Goal: Task Accomplishment & Management: Use online tool/utility

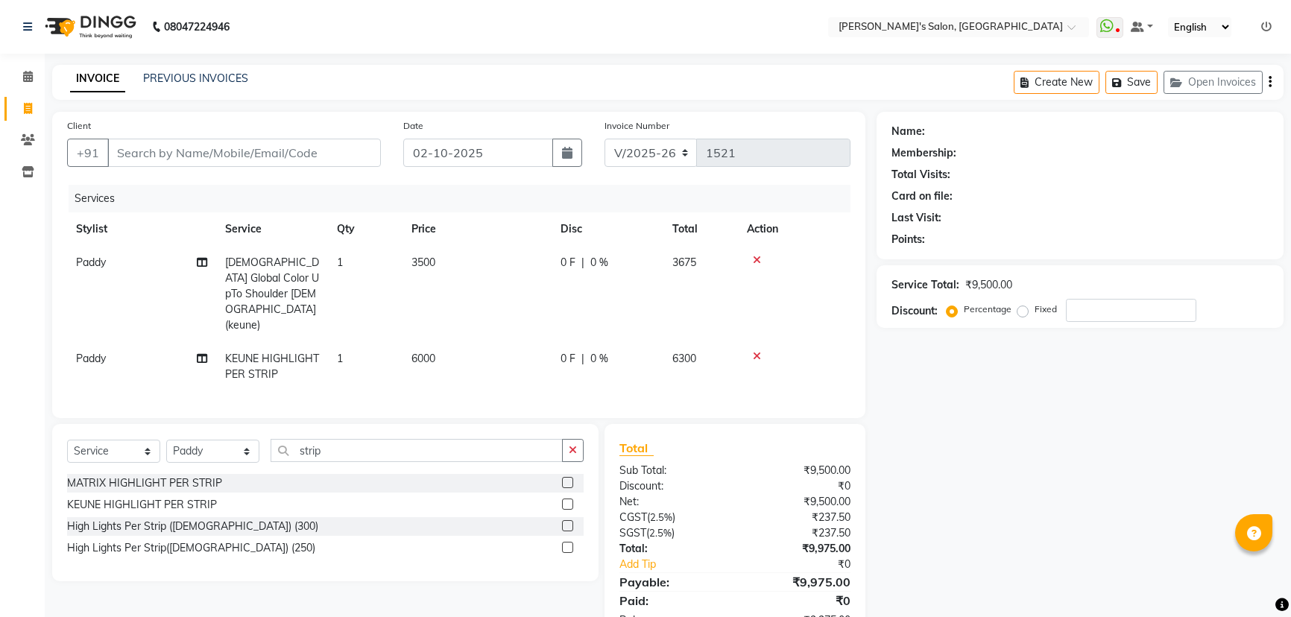
select select "7366"
select select "service"
select select "44199"
click at [761, 259] on div at bounding box center [794, 260] width 95 height 10
click at [754, 259] on icon at bounding box center [757, 260] width 8 height 10
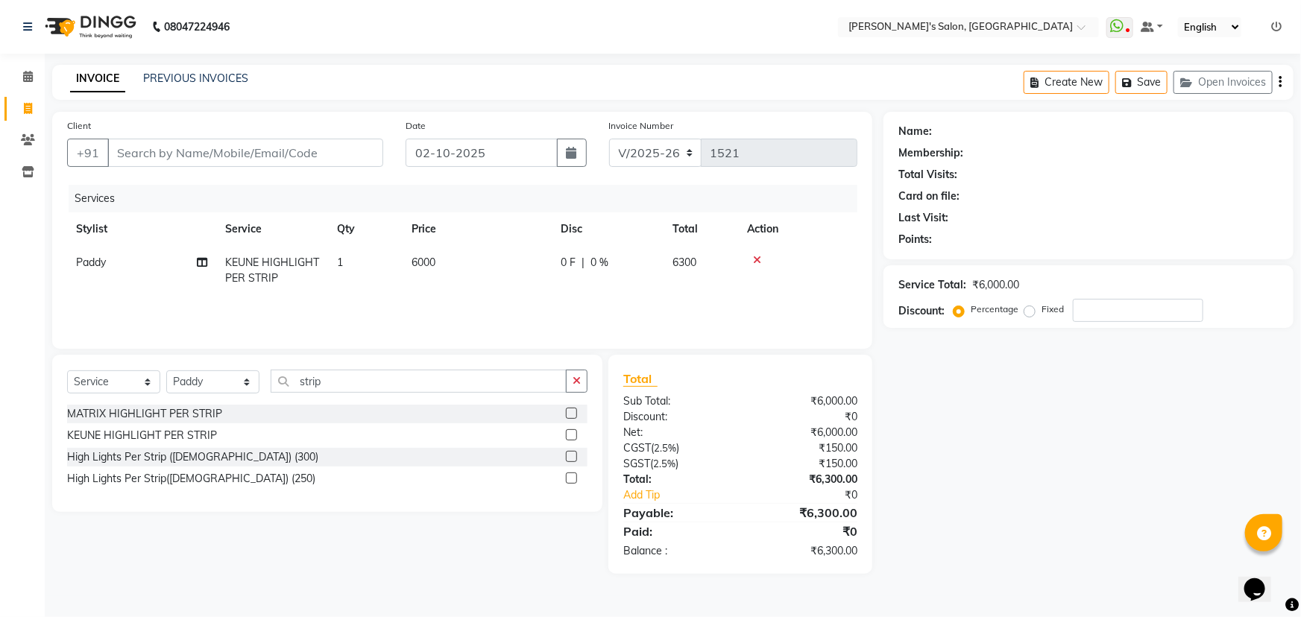
click at [754, 259] on icon at bounding box center [757, 260] width 8 height 10
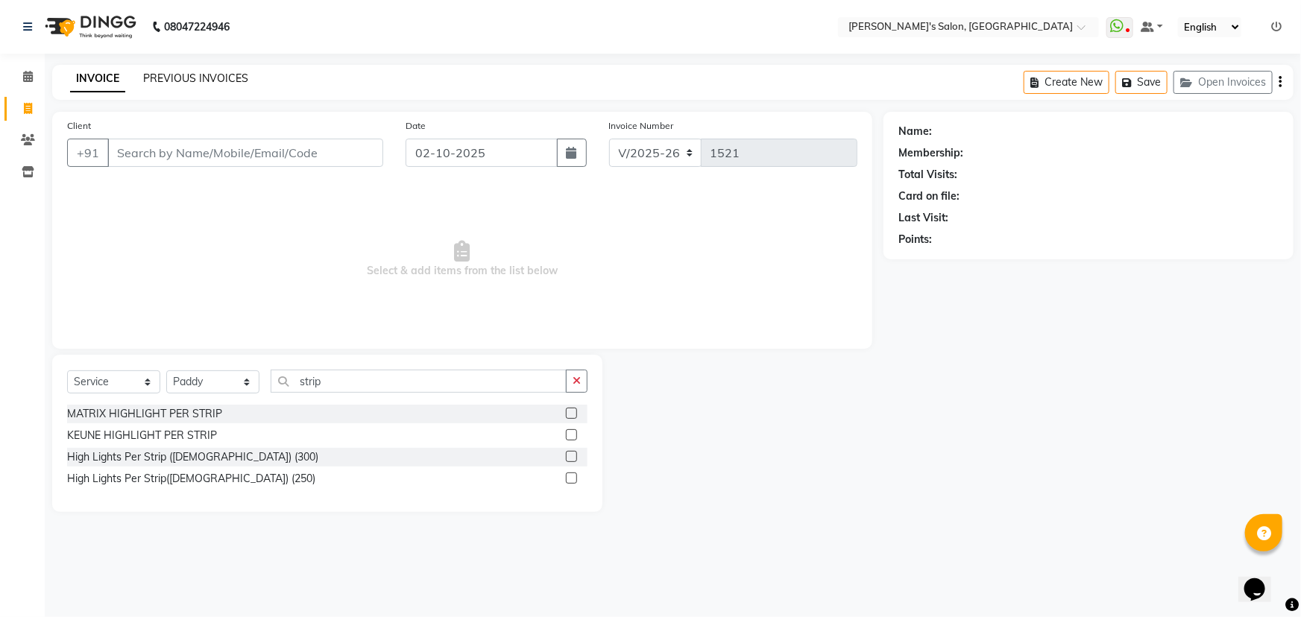
click at [192, 82] on link "PREVIOUS INVOICES" at bounding box center [195, 78] width 105 height 13
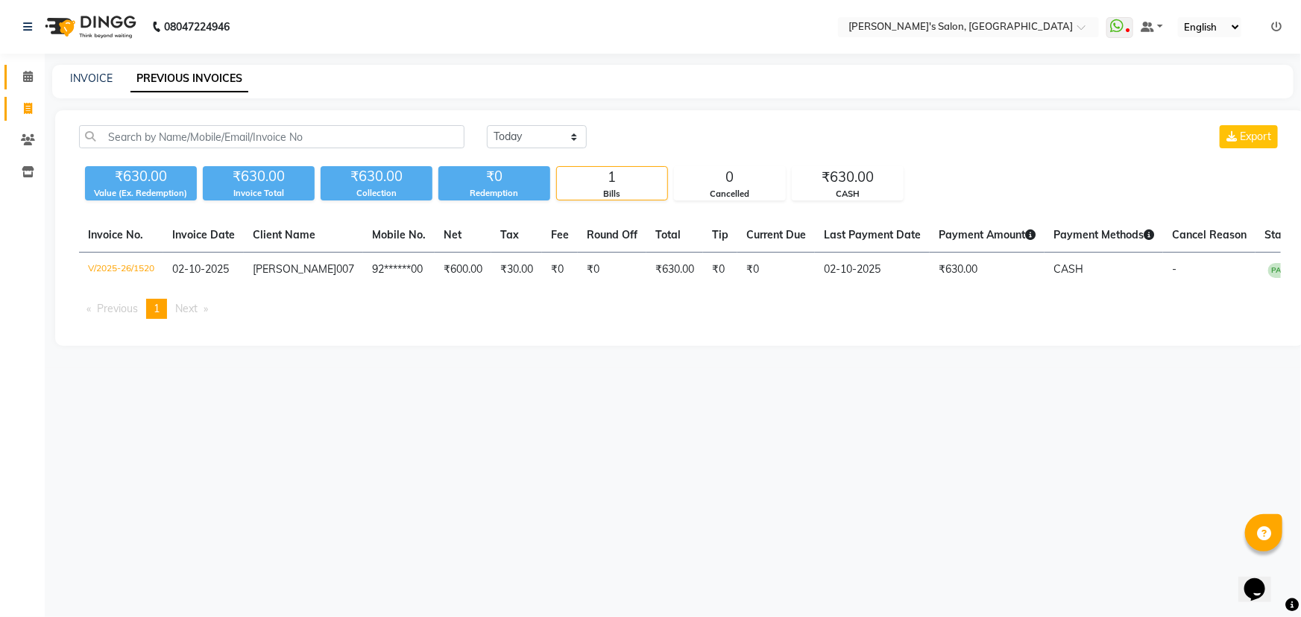
click at [30, 78] on icon at bounding box center [28, 76] width 10 height 11
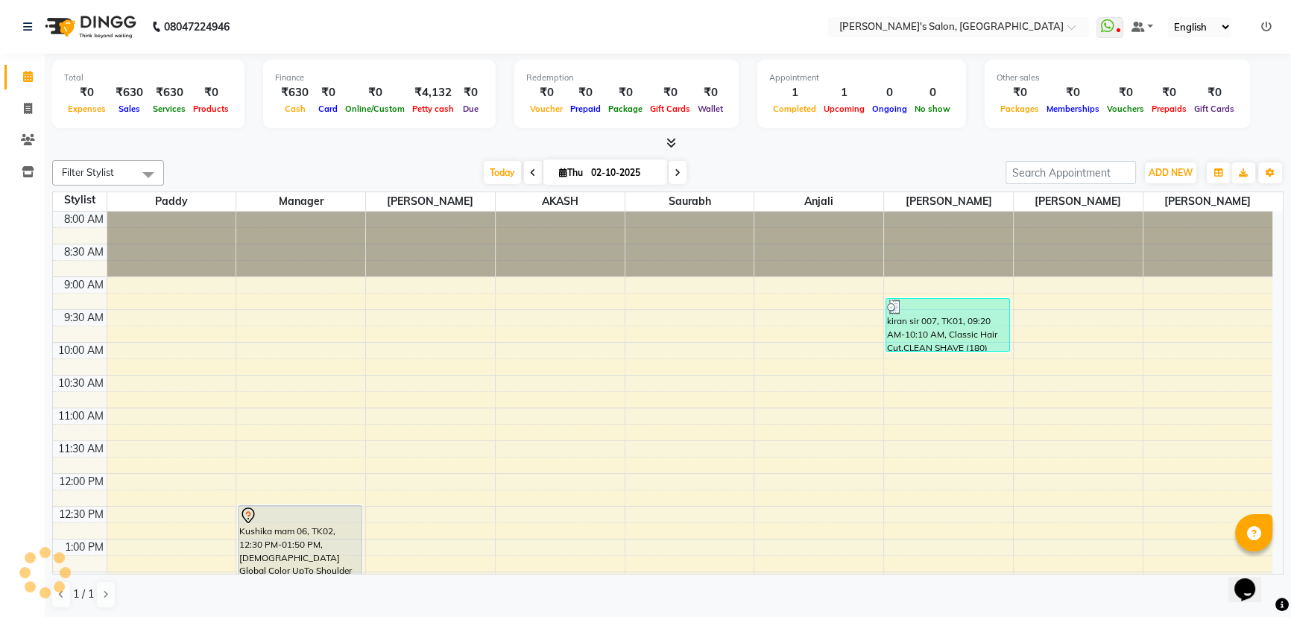
click at [753, 162] on div "Today Thu 02-10-2025" at bounding box center [584, 173] width 827 height 22
click at [32, 104] on span at bounding box center [28, 109] width 26 height 17
select select "service"
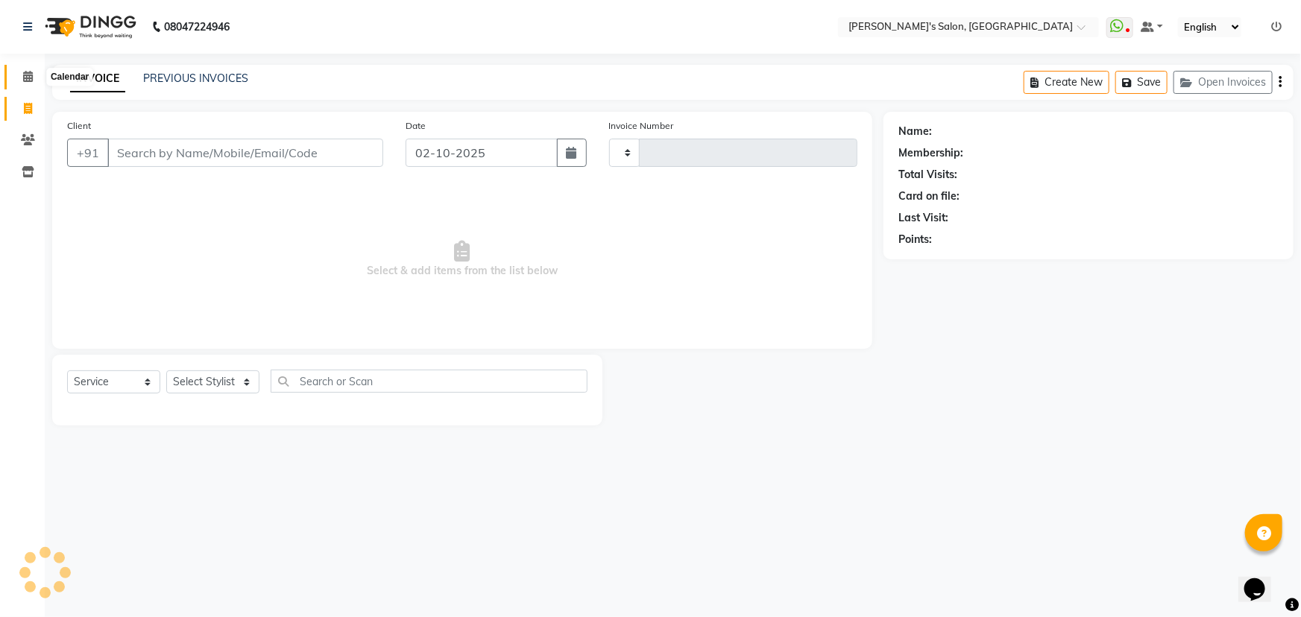
click at [34, 79] on span at bounding box center [28, 77] width 26 height 17
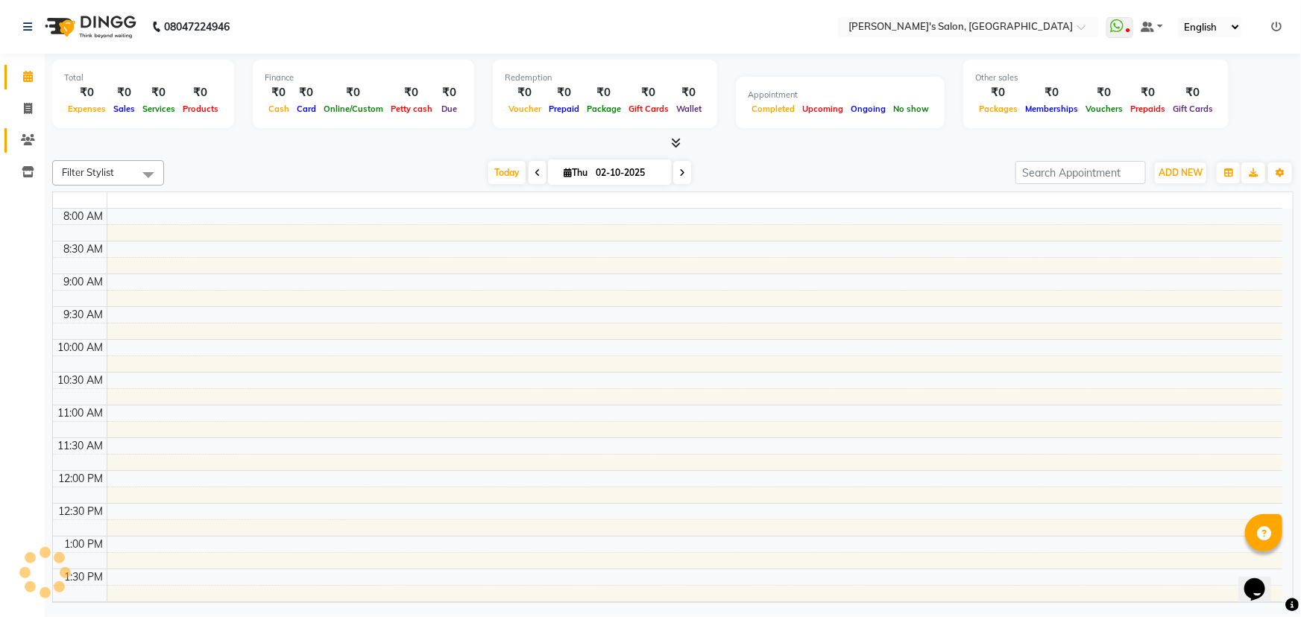
click at [30, 150] on link "Clients" at bounding box center [22, 140] width 36 height 25
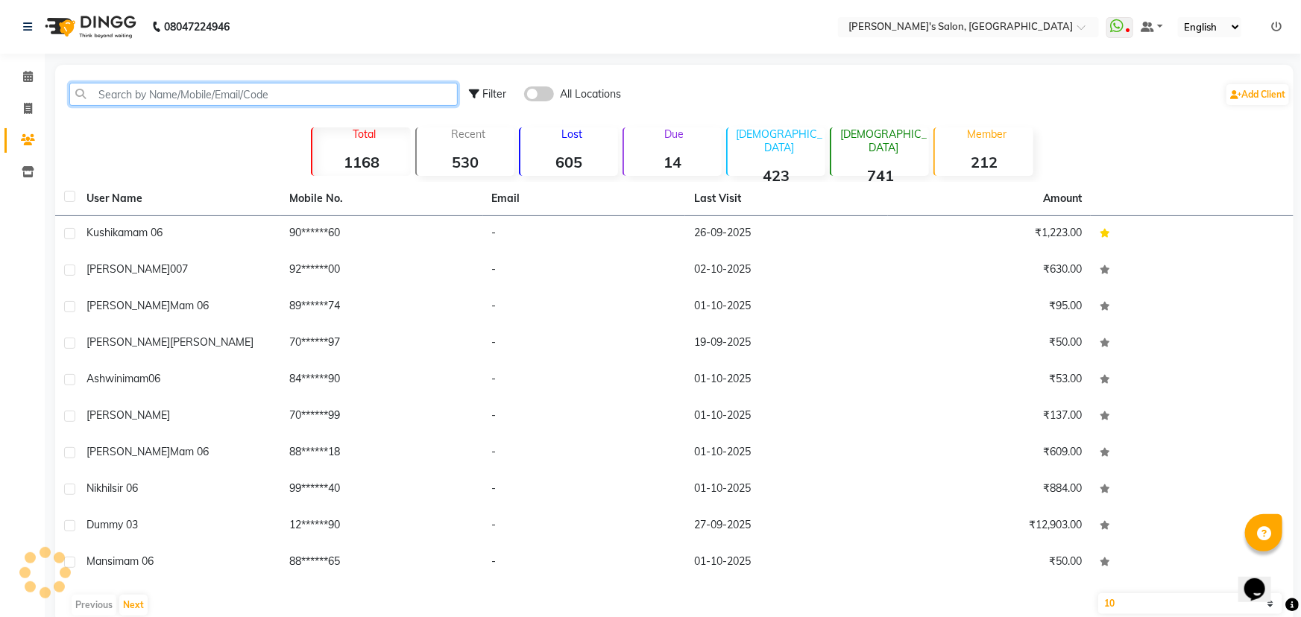
click at [134, 98] on input "text" at bounding box center [263, 94] width 388 height 23
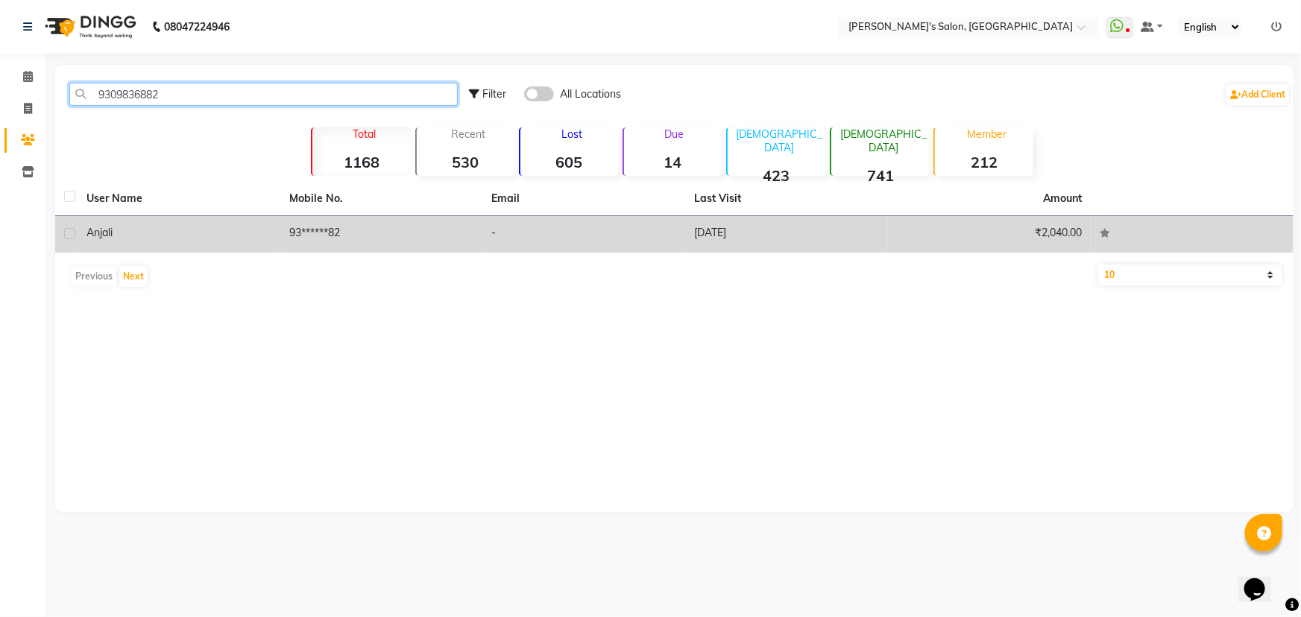
type input "9309836882"
click at [243, 240] on div "Anjali" at bounding box center [178, 233] width 185 height 16
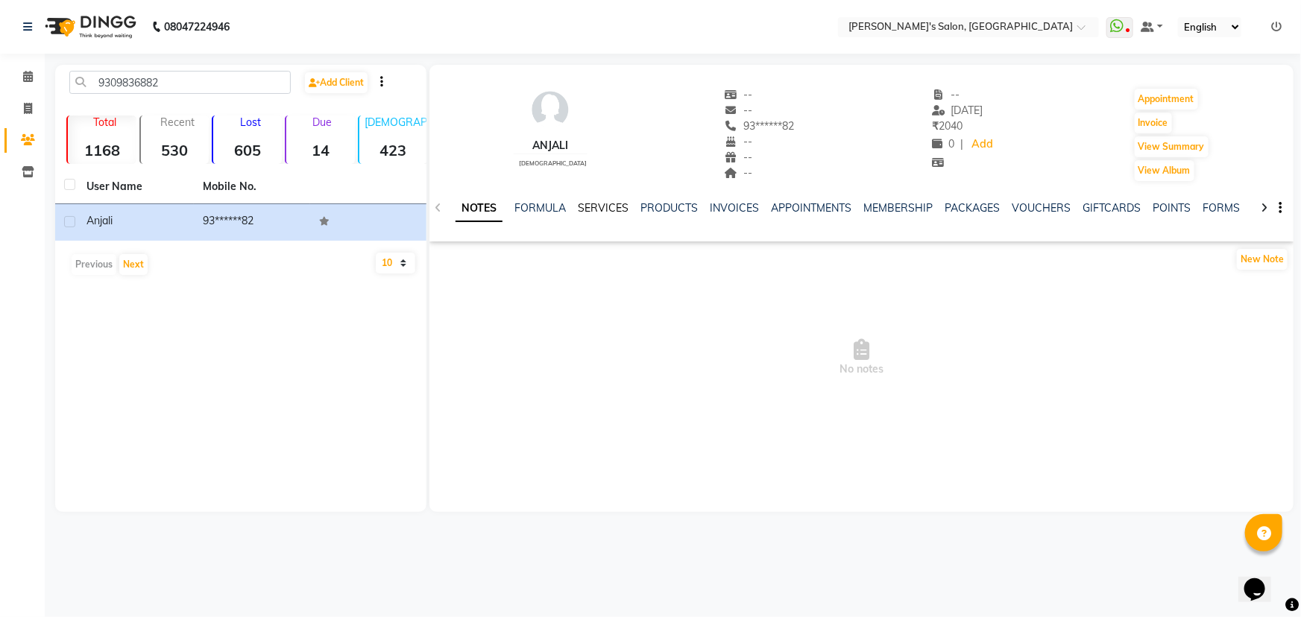
click at [615, 203] on link "SERVICES" at bounding box center [603, 207] width 51 height 13
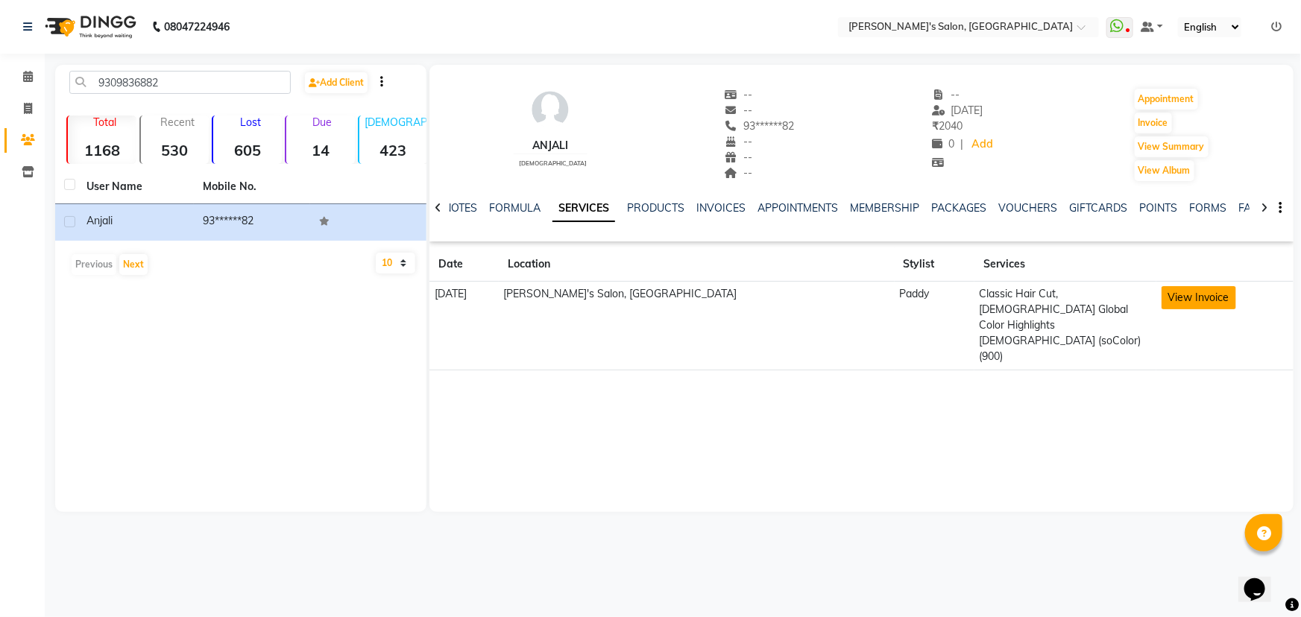
click at [1161, 297] on button "View Invoice" at bounding box center [1198, 297] width 75 height 23
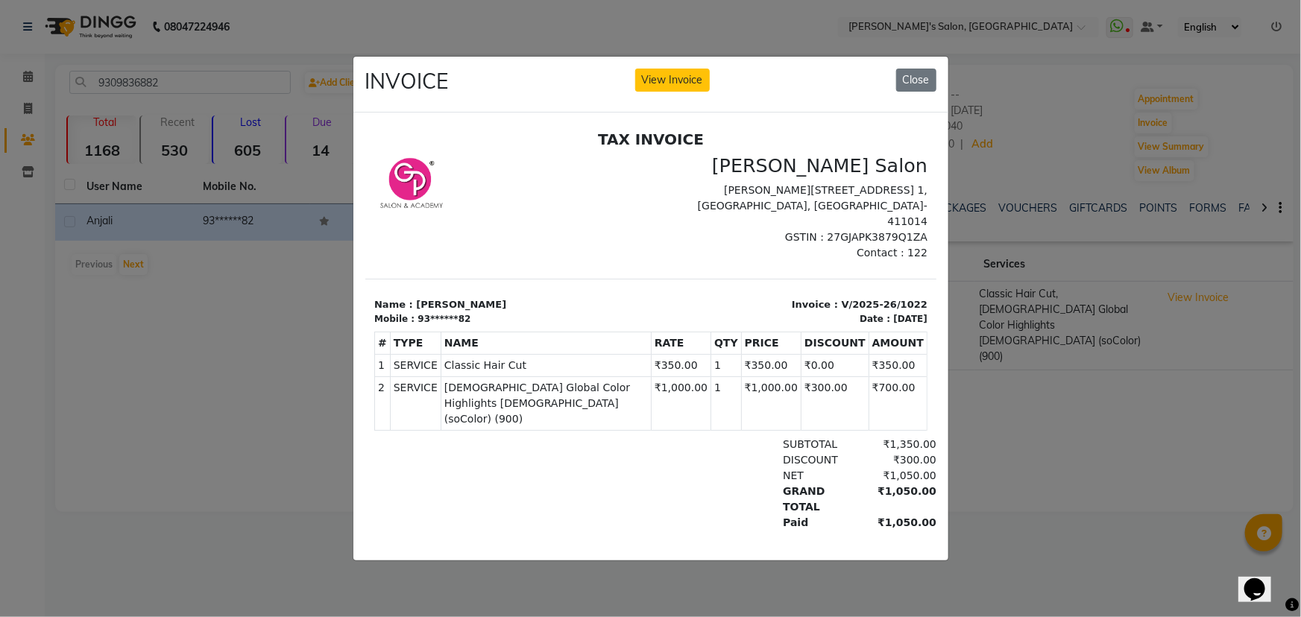
click at [659, 244] on p "Contact : 122" at bounding box center [793, 252] width 268 height 16
click at [689, 60] on div "INVOICE View Invoice Close" at bounding box center [650, 85] width 595 height 56
click at [690, 69] on button "View Invoice" at bounding box center [672, 80] width 75 height 23
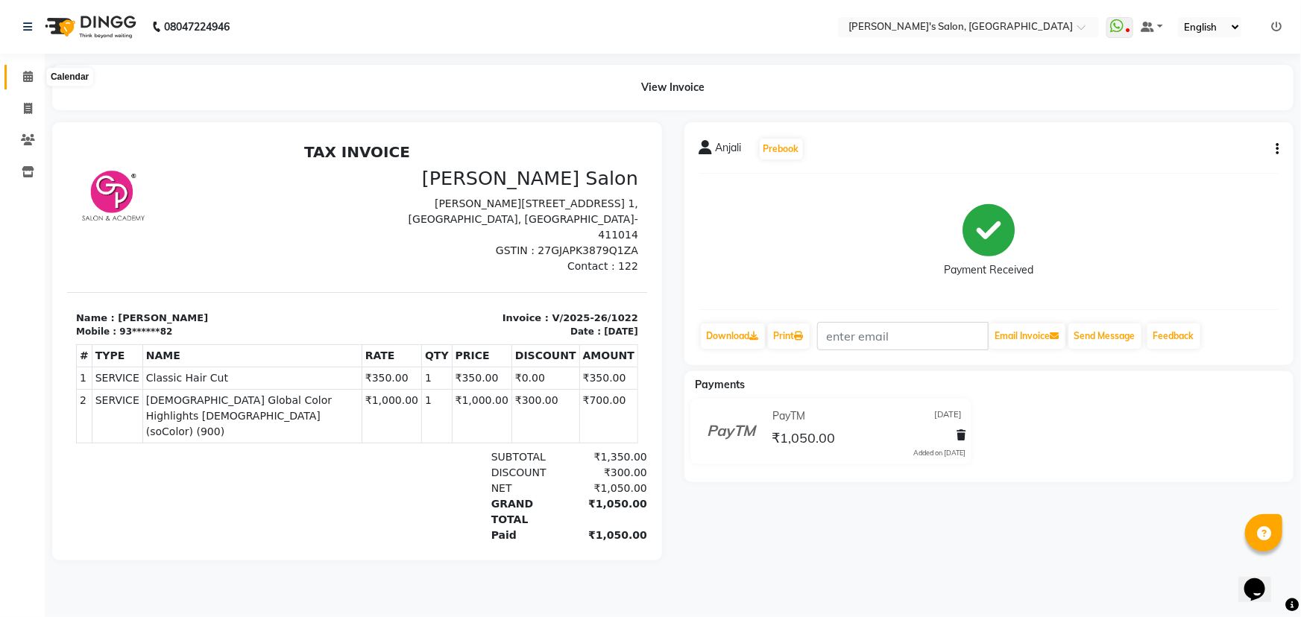
click at [28, 76] on icon at bounding box center [28, 76] width 10 height 11
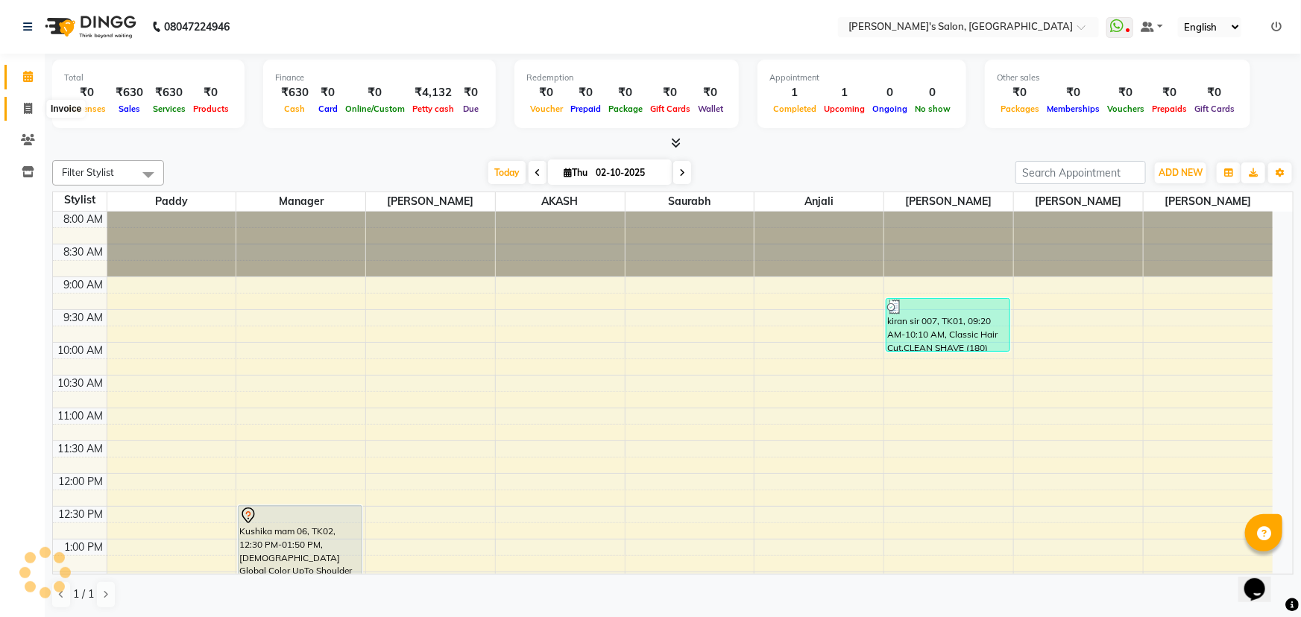
click at [25, 107] on icon at bounding box center [28, 108] width 8 height 11
select select "service"
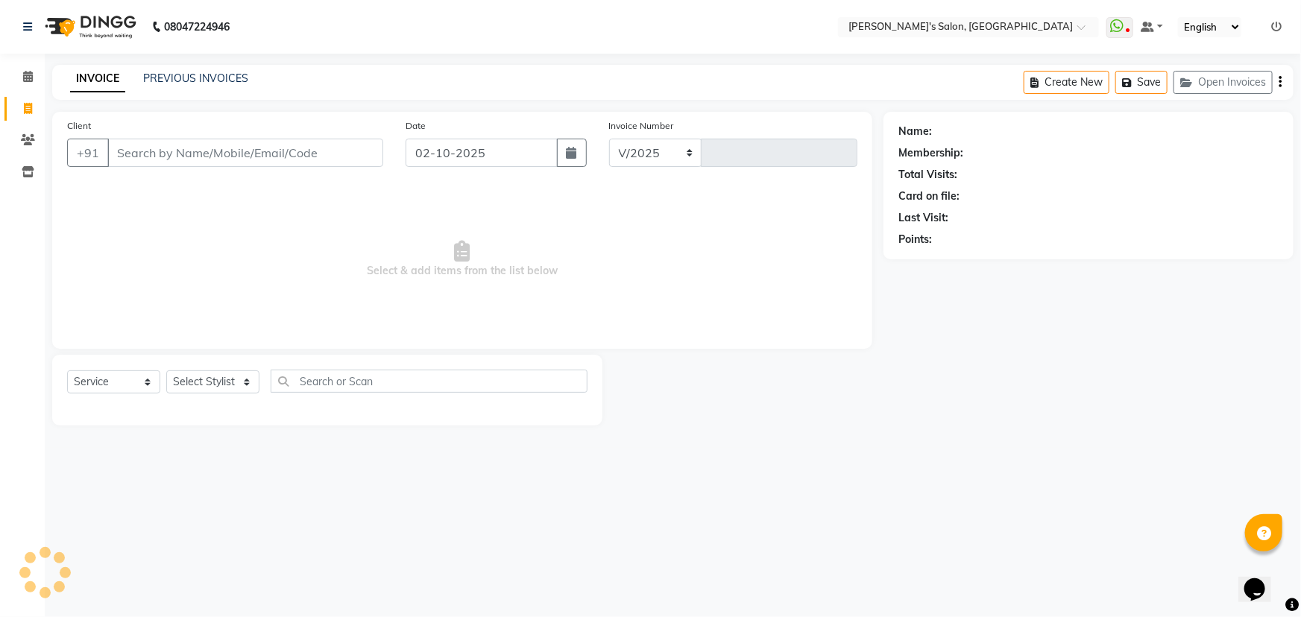
select select "7366"
type input "1521"
drag, startPoint x: 35, startPoint y: 168, endPoint x: 27, endPoint y: 140, distance: 29.5
click at [36, 168] on span at bounding box center [28, 172] width 26 height 17
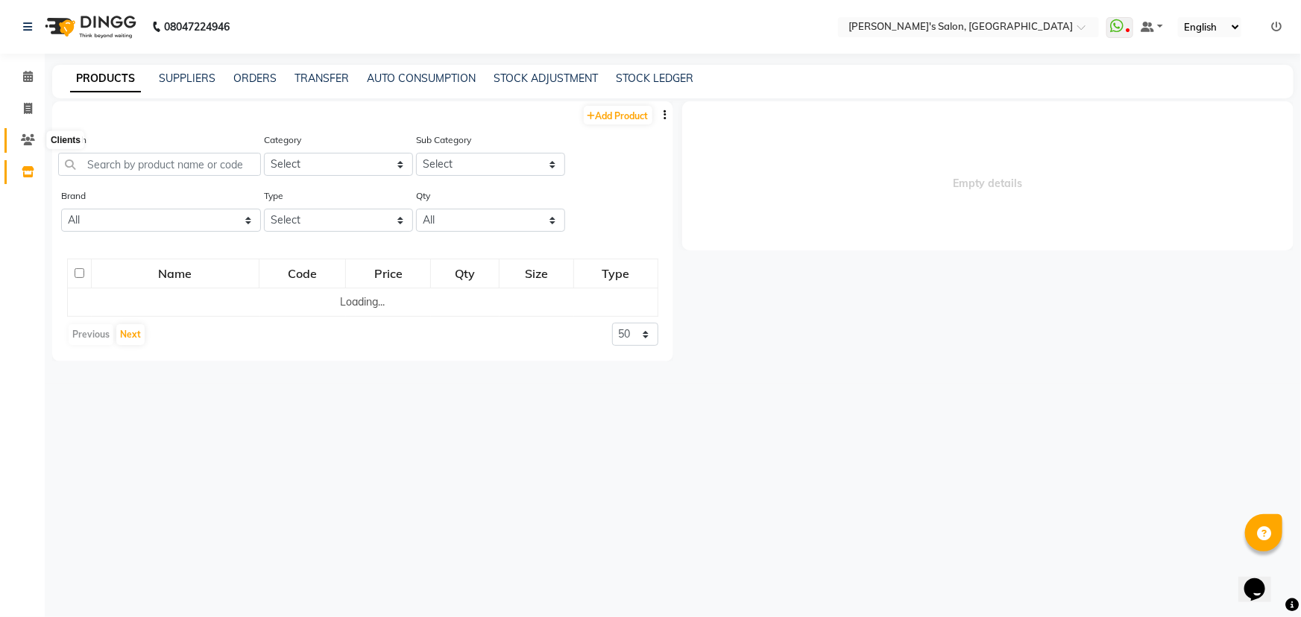
select select
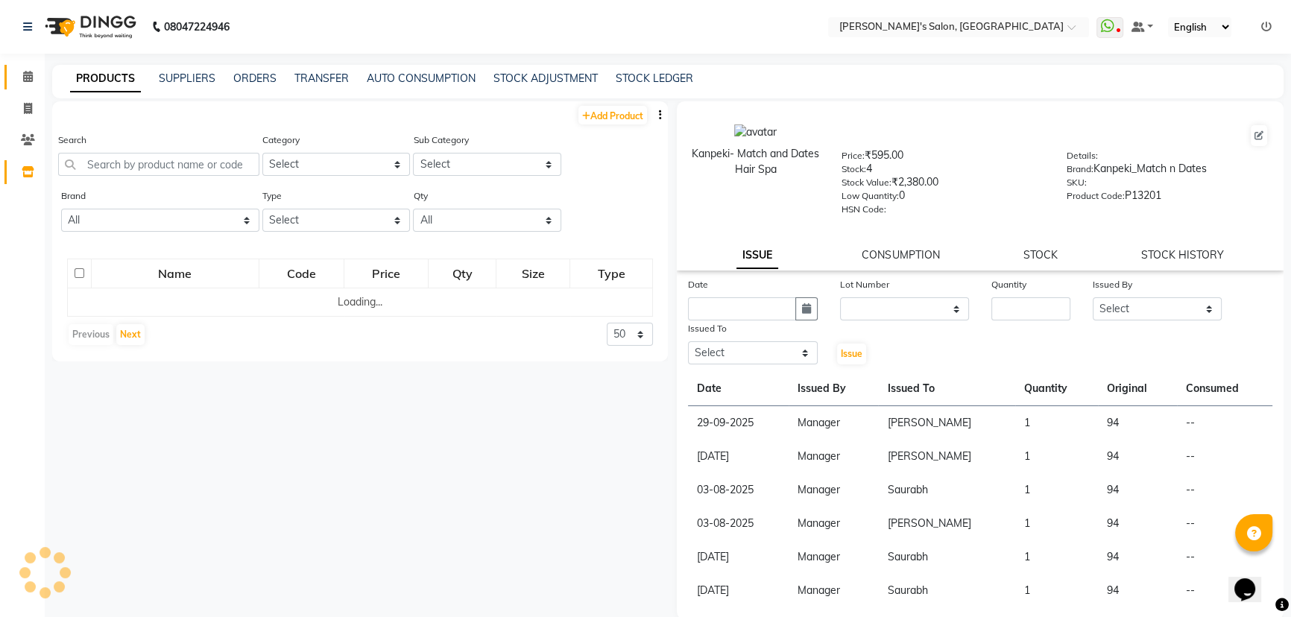
click at [25, 81] on icon at bounding box center [28, 76] width 10 height 11
